Goal: Navigation & Orientation: Find specific page/section

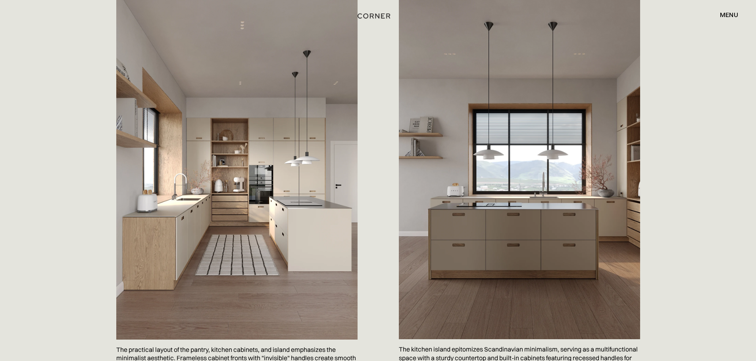
click at [375, 13] on img "home" at bounding box center [373, 16] width 33 height 10
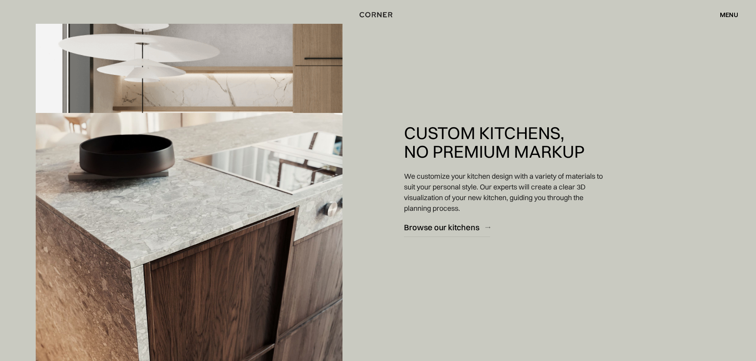
scroll to position [912, 0]
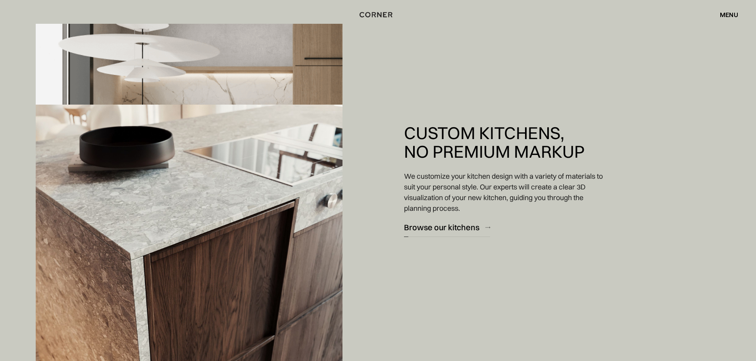
click at [449, 230] on div "Browse our kitchens" at bounding box center [441, 228] width 75 height 11
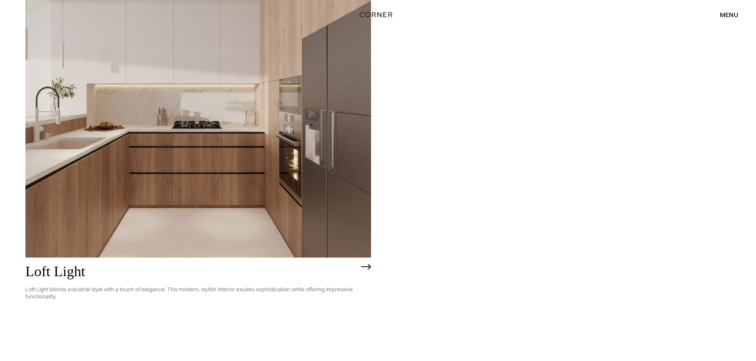
scroll to position [2460, 0]
